Goal: Transaction & Acquisition: Obtain resource

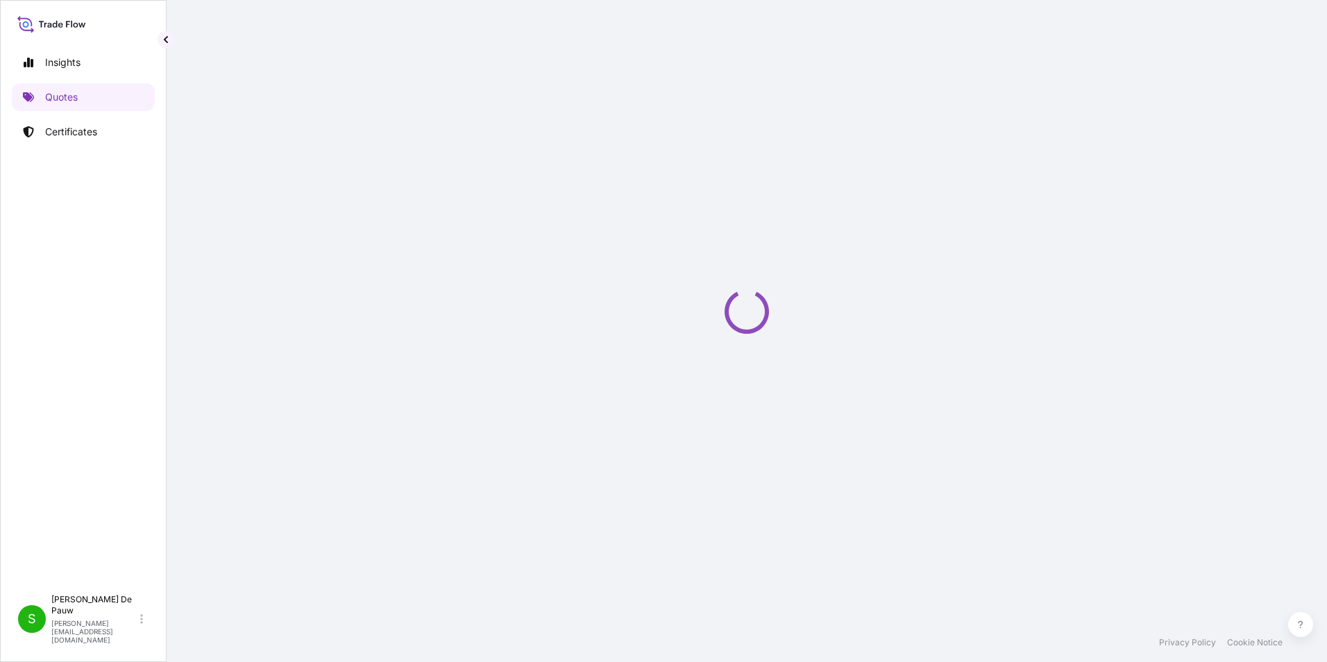
select select "Sea"
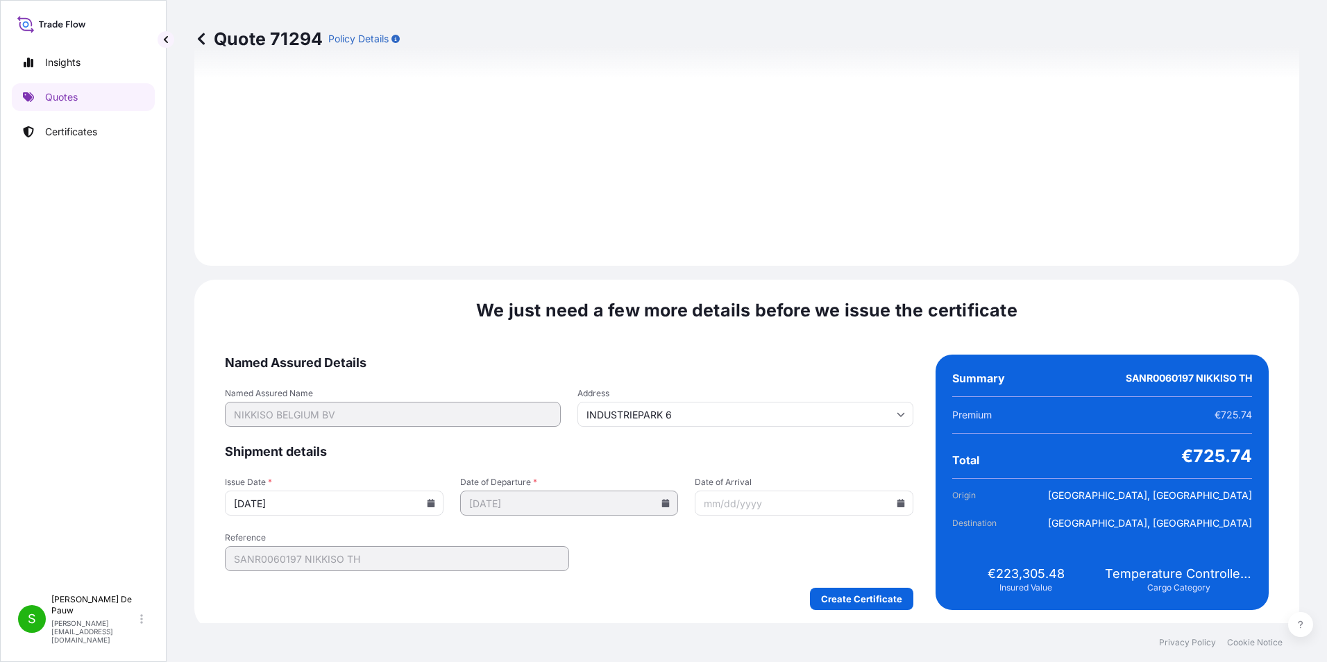
scroll to position [1427, 0]
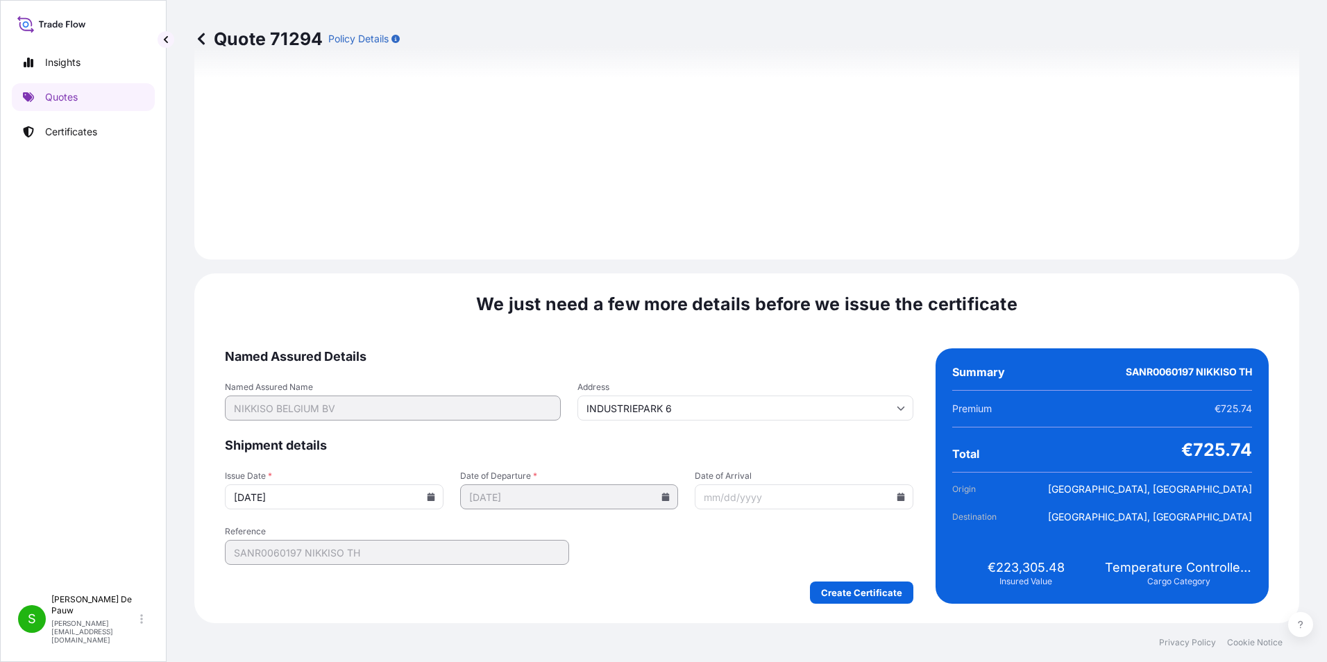
click at [897, 498] on icon at bounding box center [901, 497] width 8 height 8
click at [890, 255] on button at bounding box center [892, 263] width 22 height 22
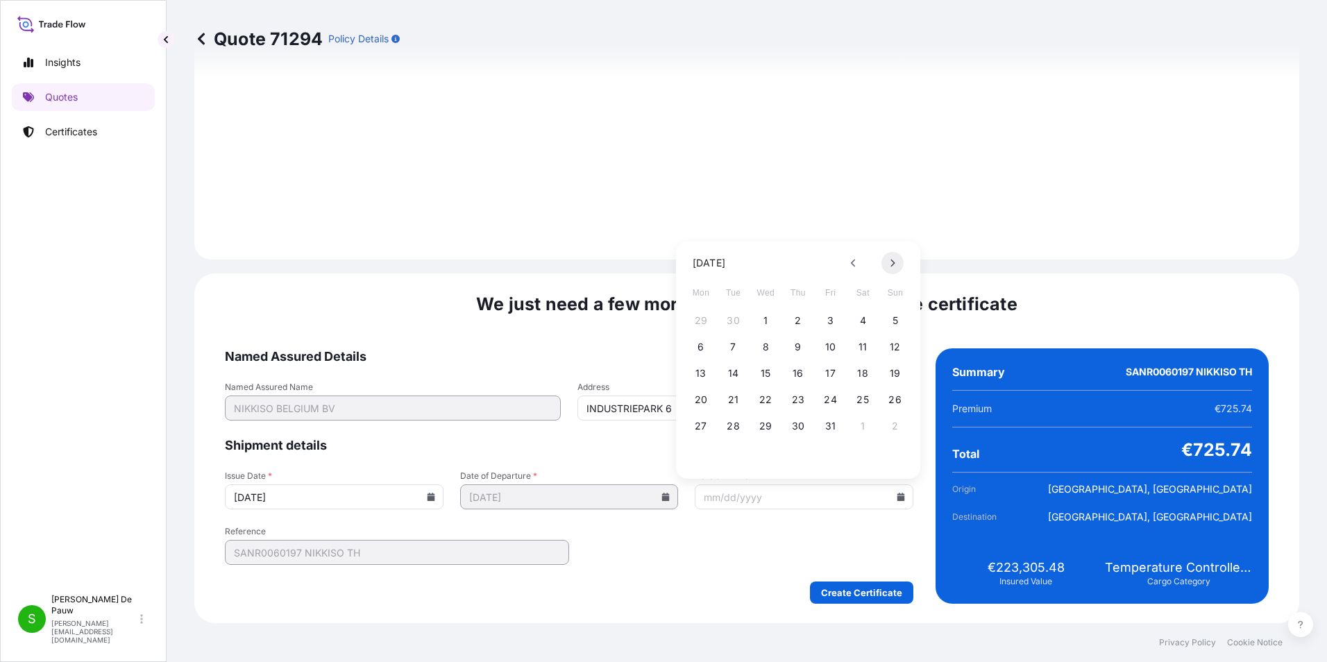
click at [890, 255] on button at bounding box center [892, 263] width 22 height 22
click at [761, 398] on button "19" at bounding box center [765, 400] width 22 height 22
type input "[DATE]"
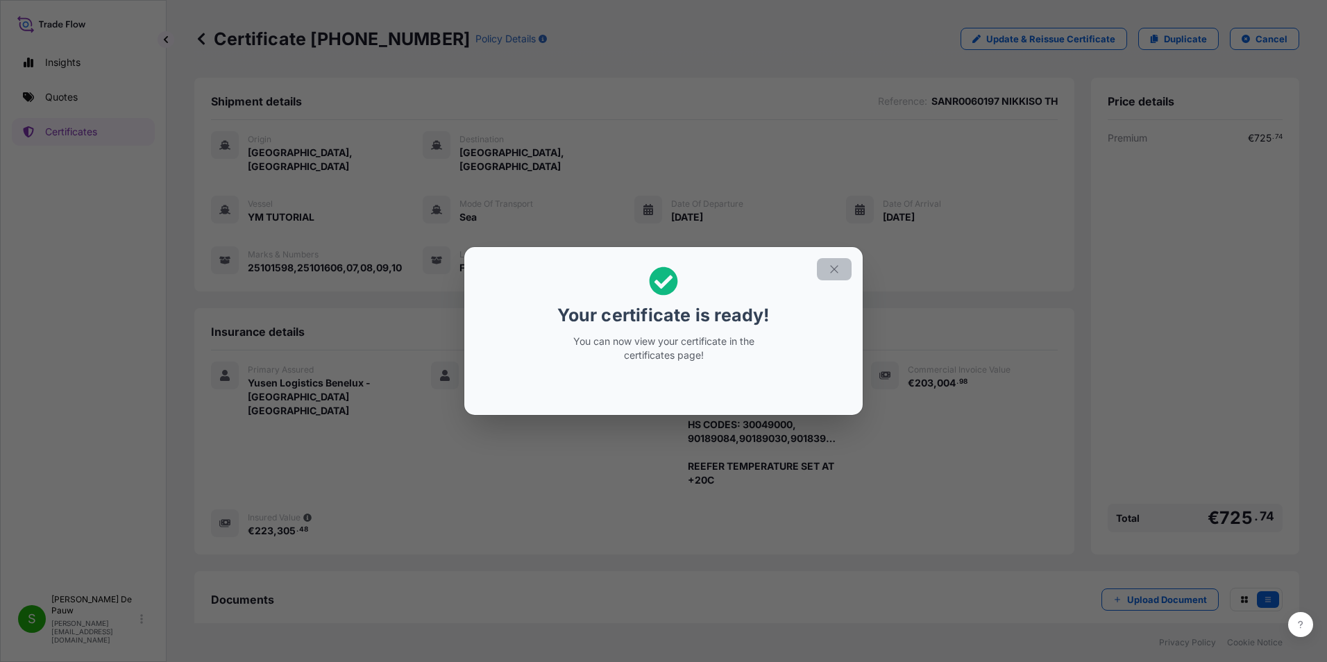
click at [834, 271] on icon "button" at bounding box center [834, 269] width 12 height 12
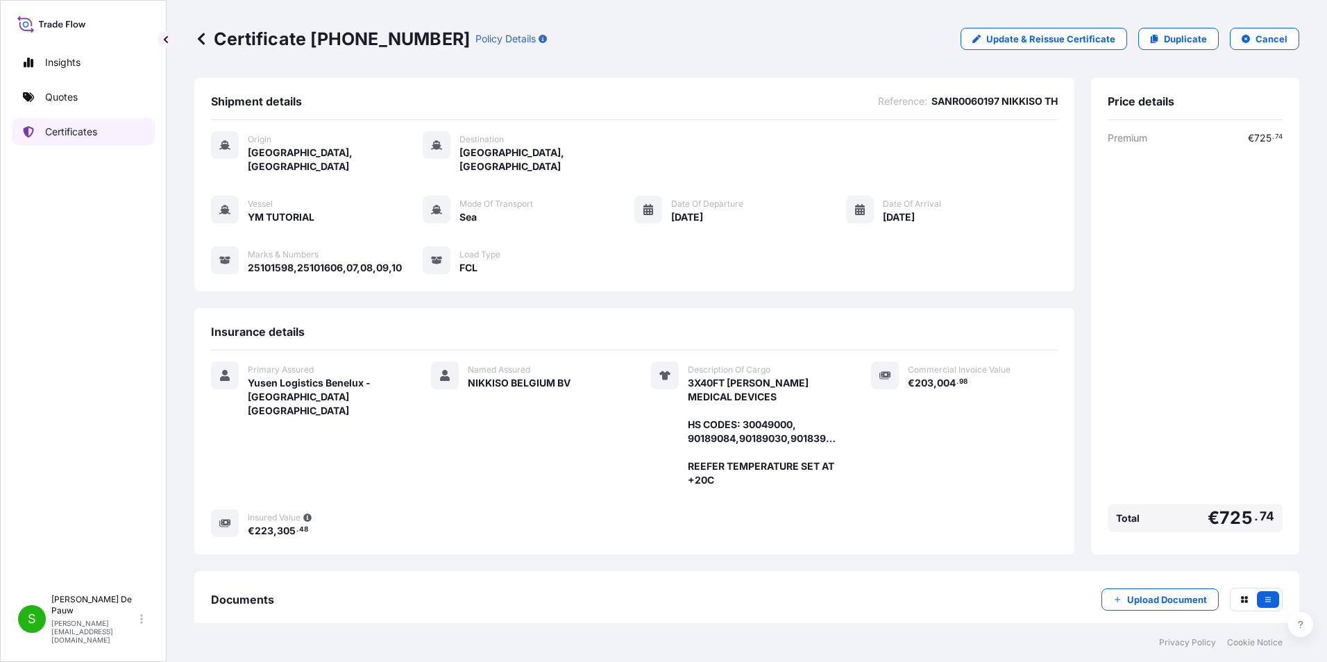
click at [51, 130] on p "Certificates" at bounding box center [71, 132] width 52 height 14
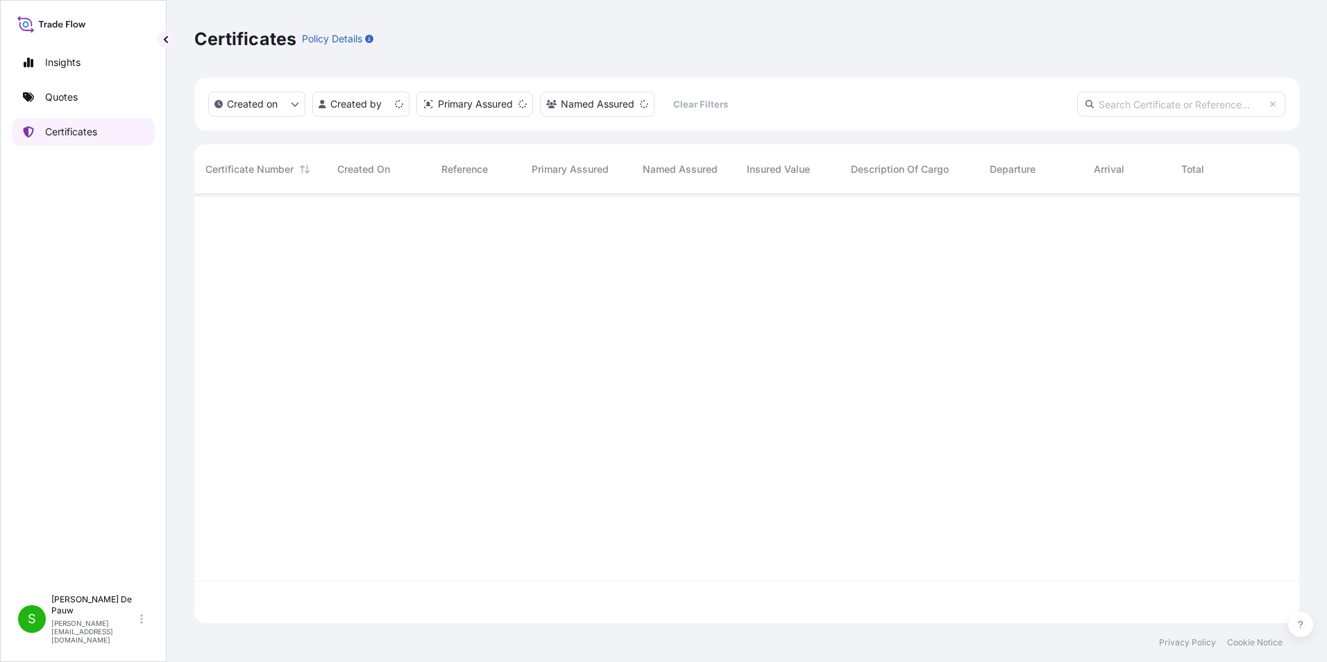
scroll to position [426, 1095]
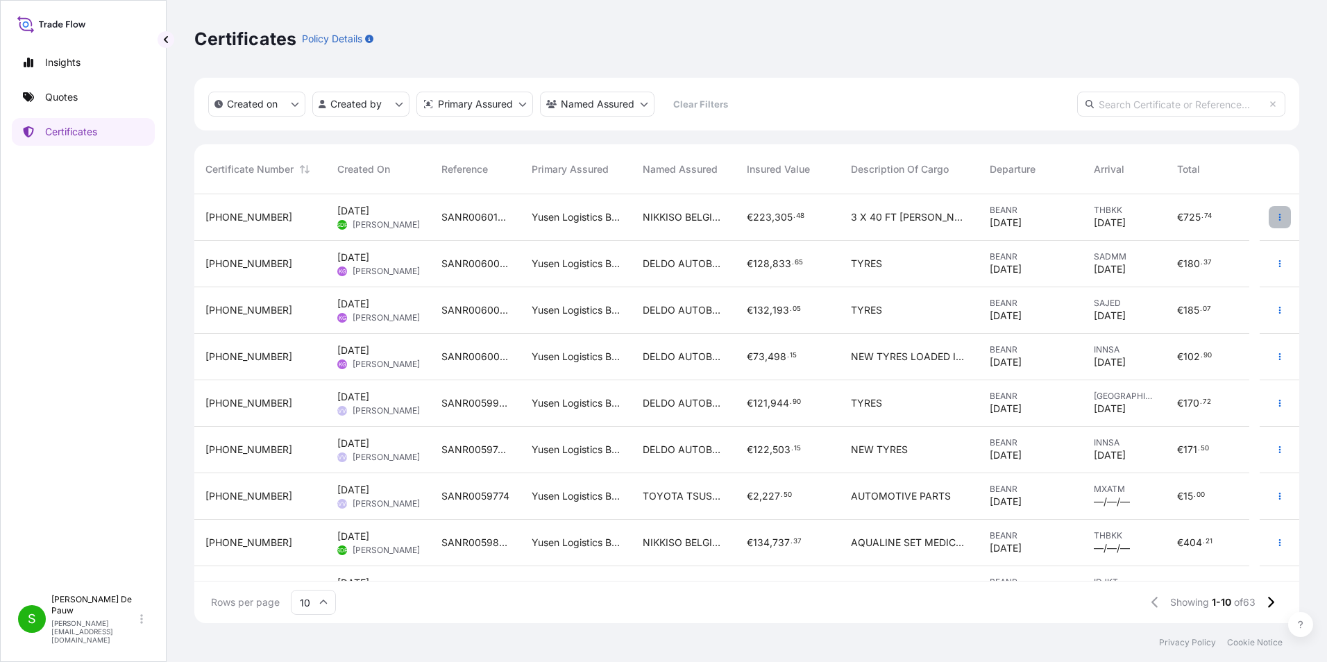
click at [1269, 213] on button "button" at bounding box center [1280, 217] width 22 height 22
click at [1219, 247] on p "Download certificate" at bounding box center [1203, 245] width 94 height 14
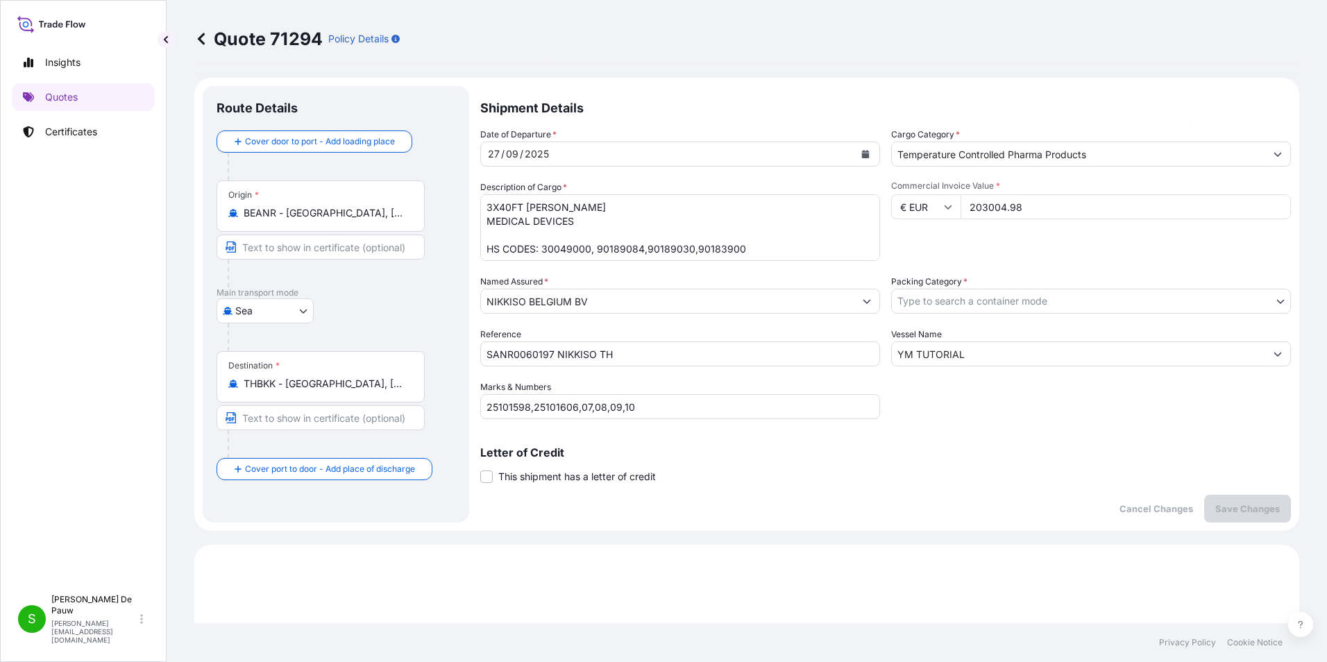
select select "Sea"
